Goal: Information Seeking & Learning: Learn about a topic

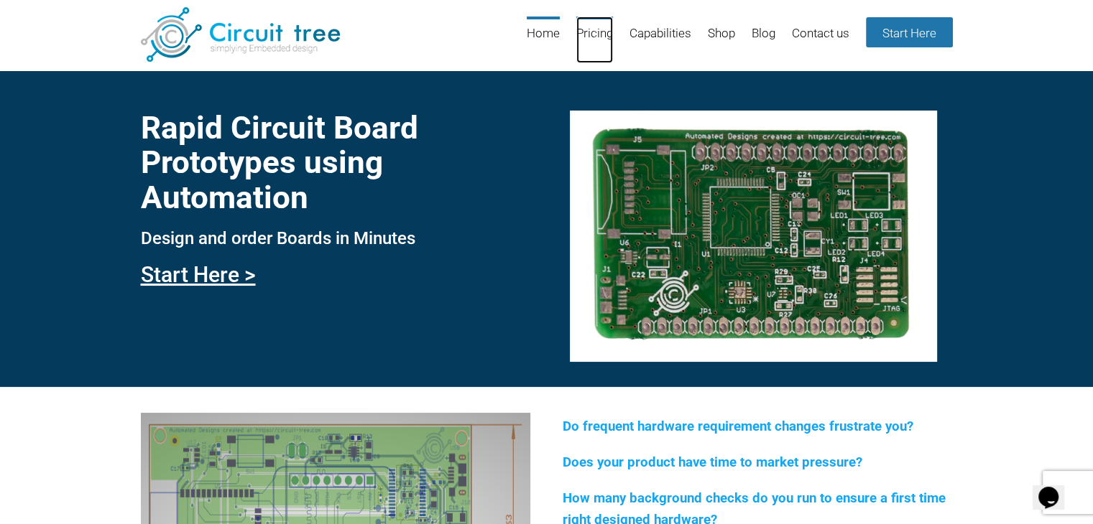
click at [593, 29] on link "Pricing" at bounding box center [594, 40] width 37 height 47
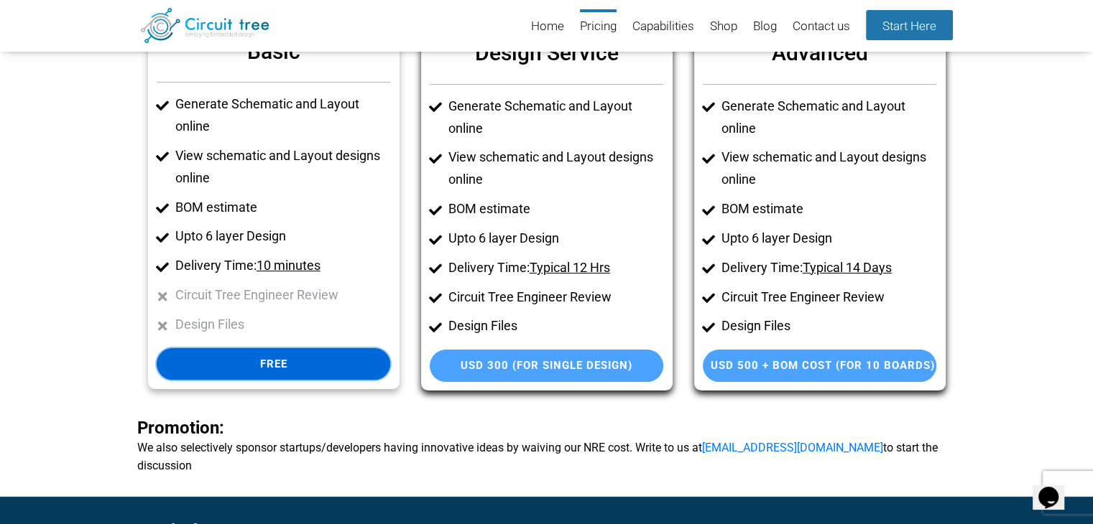
click at [279, 369] on link "Free" at bounding box center [273, 364] width 233 height 32
